Goal: Obtain resource: Download file/media

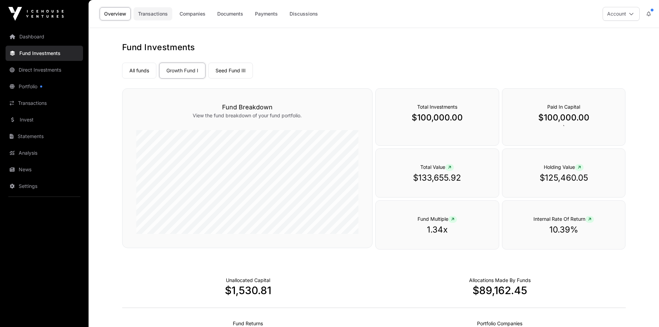
click at [152, 15] on link "Transactions" at bounding box center [153, 13] width 39 height 13
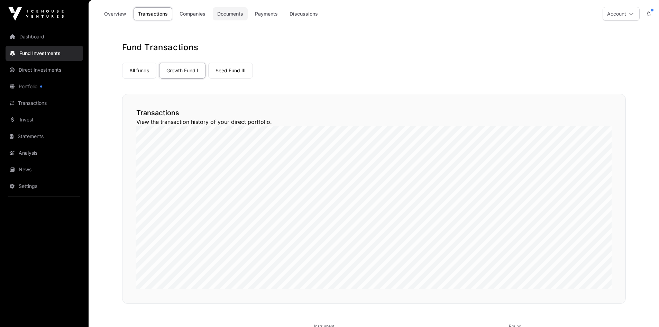
click at [231, 13] on link "Documents" at bounding box center [230, 13] width 35 height 13
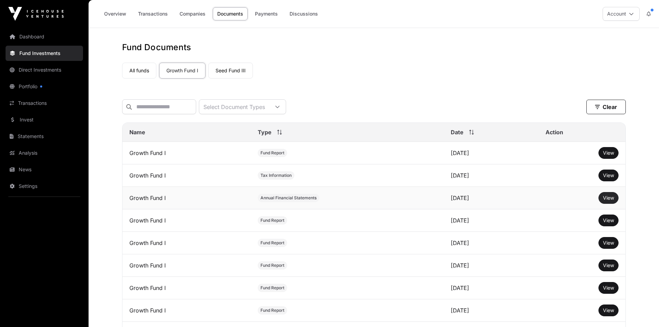
click at [610, 201] on span "View" at bounding box center [608, 198] width 11 height 6
click at [226, 69] on link "Seed Fund III" at bounding box center [230, 71] width 45 height 16
click at [608, 201] on span "View" at bounding box center [608, 198] width 11 height 6
click at [174, 68] on link "Growth Fund I" at bounding box center [182, 71] width 46 height 16
click at [607, 178] on span "View" at bounding box center [608, 175] width 11 height 6
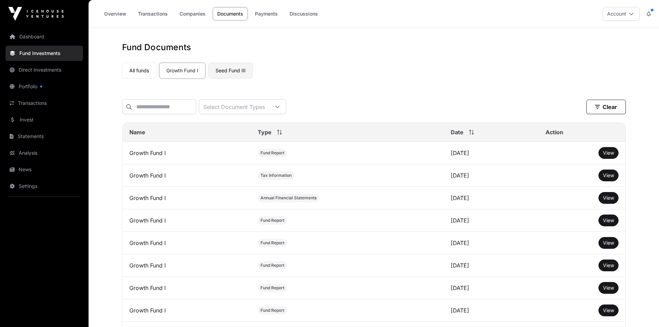
click at [234, 71] on link "Seed Fund III" at bounding box center [230, 71] width 45 height 16
click at [610, 178] on span "View" at bounding box center [608, 175] width 11 height 6
